Goal: Navigation & Orientation: Find specific page/section

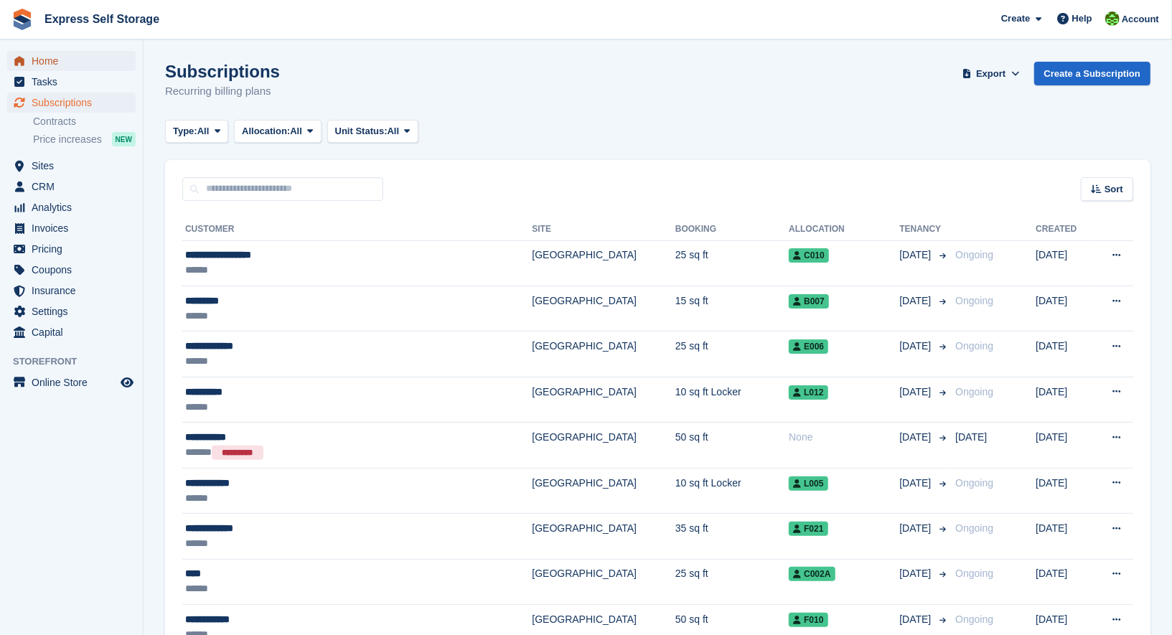
click at [86, 52] on span "Home" at bounding box center [75, 61] width 86 height 20
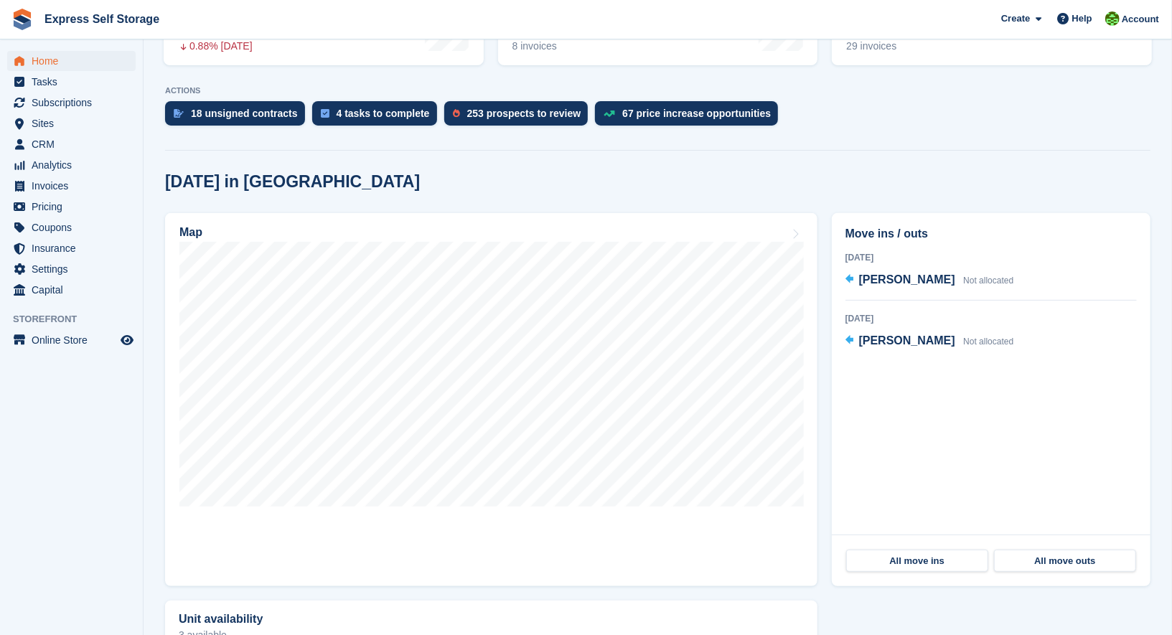
scroll to position [260, 0]
